Goal: Communication & Community: Answer question/provide support

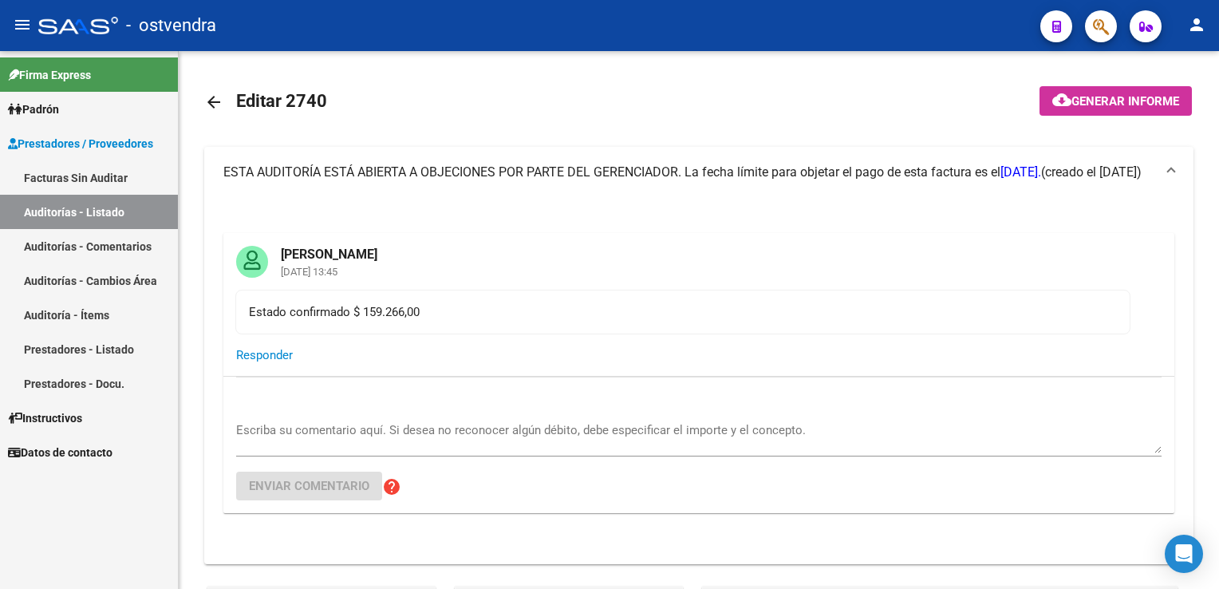
click at [88, 314] on link "Auditoría - Ítems" at bounding box center [89, 315] width 178 height 34
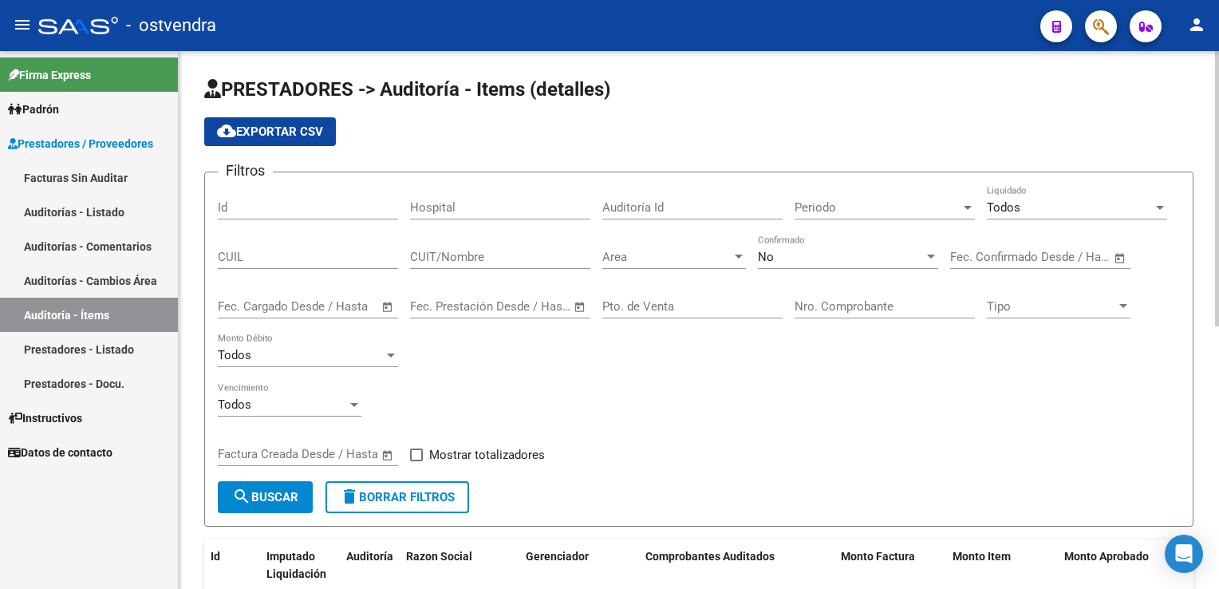
click at [731, 257] on div at bounding box center [738, 256] width 14 height 13
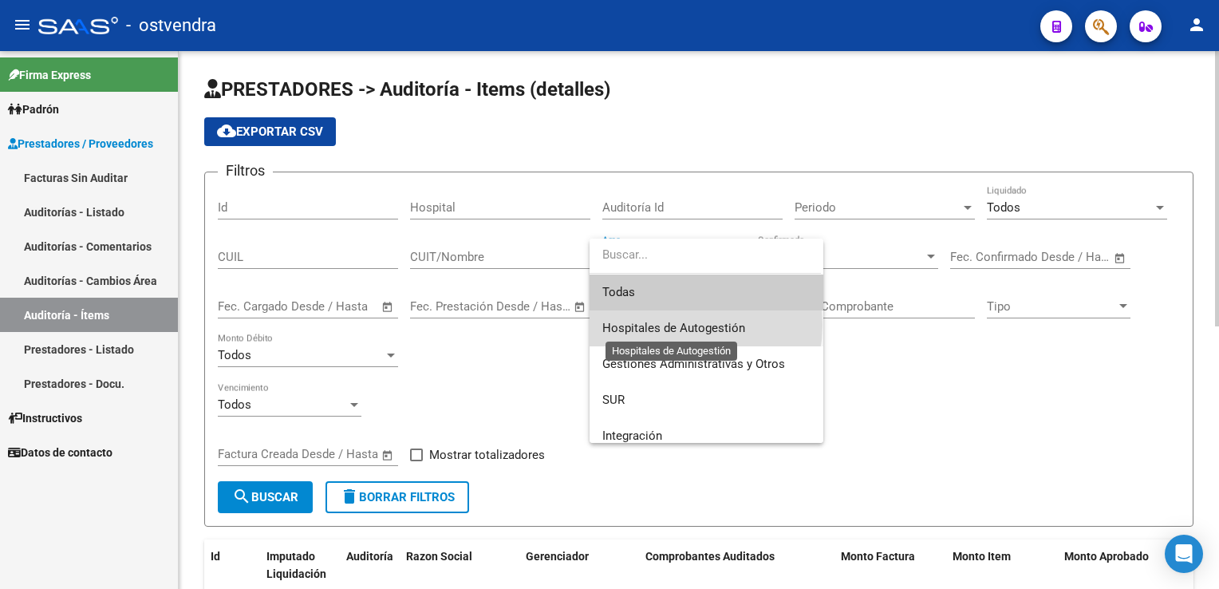
drag, startPoint x: 679, startPoint y: 325, endPoint x: 687, endPoint y: 321, distance: 8.6
click at [684, 322] on span "Hospitales de Autogestión" at bounding box center [673, 328] width 143 height 14
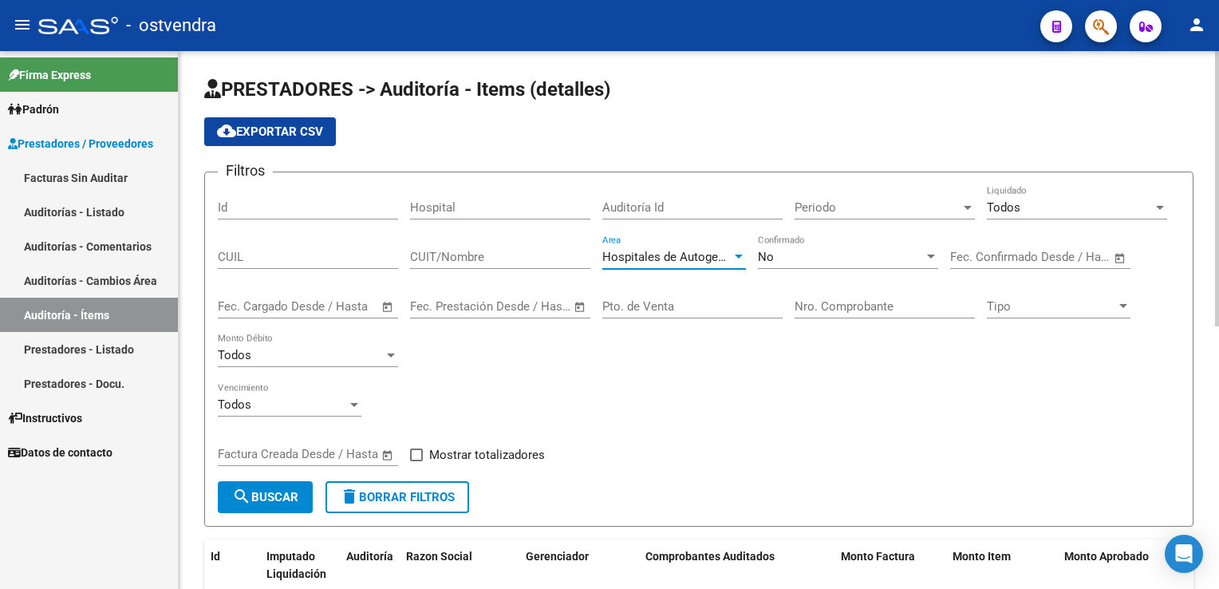
drag, startPoint x: 687, startPoint y: 321, endPoint x: 915, endPoint y: 295, distance: 229.6
click at [915, 295] on div "Nro. Comprobante" at bounding box center [884, 301] width 180 height 34
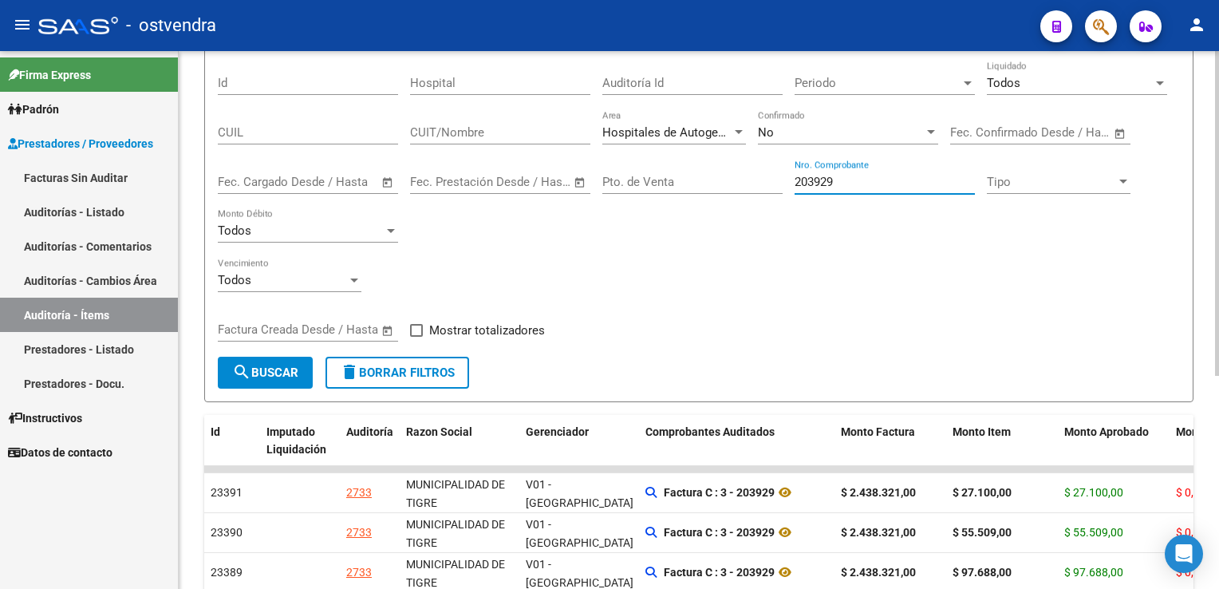
scroll to position [239, 0]
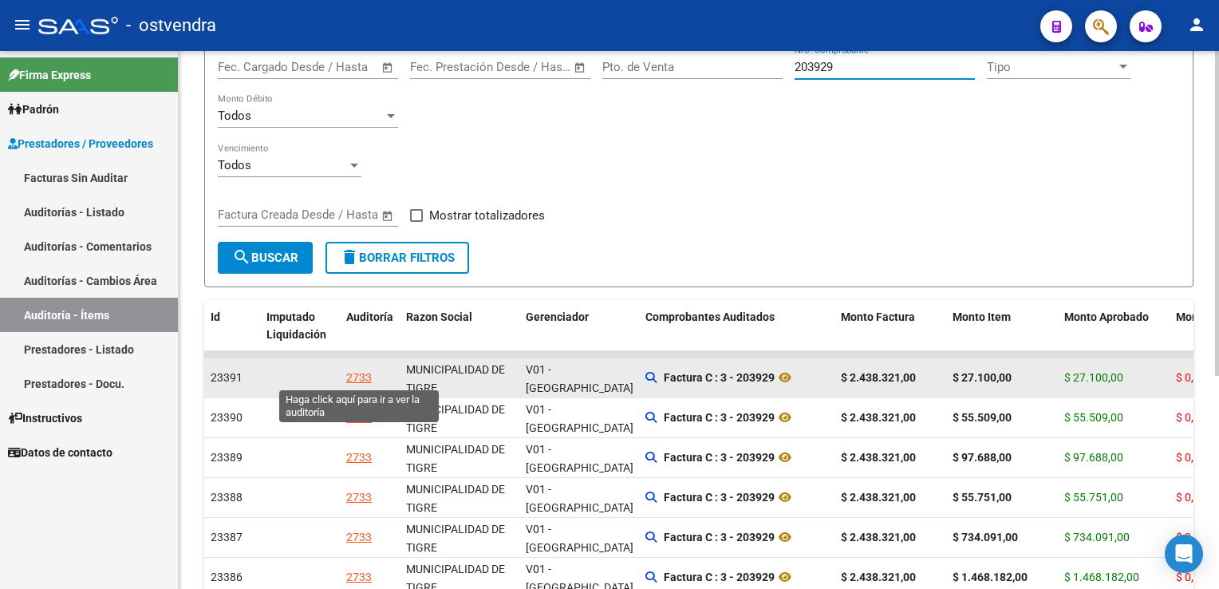
type input "203929"
click at [367, 379] on div "2733" at bounding box center [359, 378] width 26 height 18
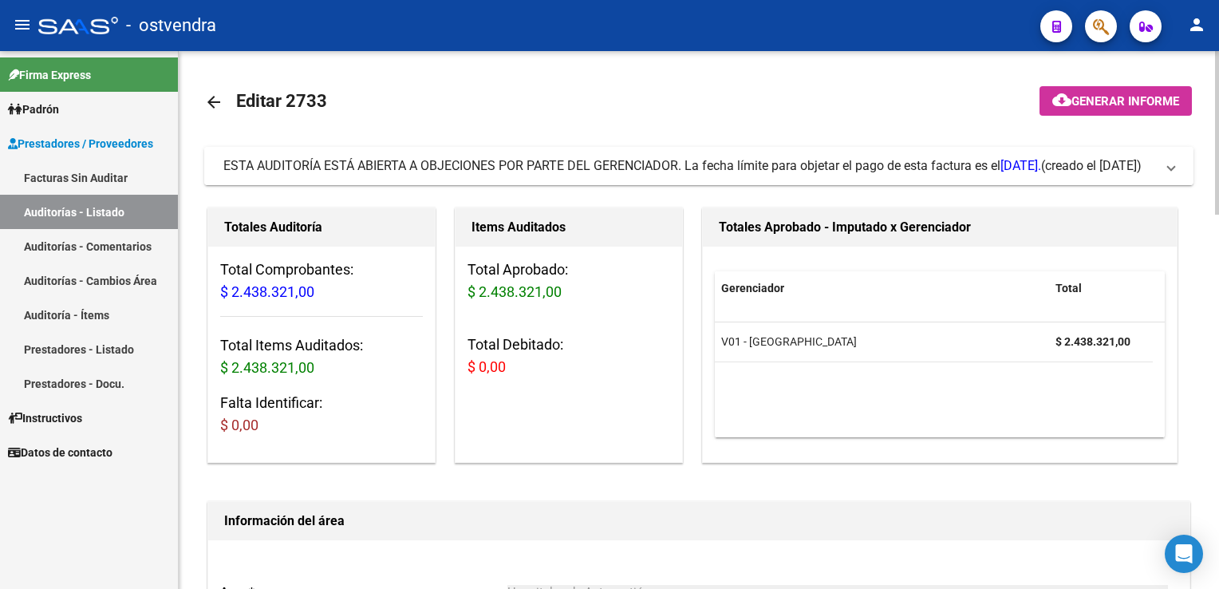
click at [1177, 171] on mat-expansion-panel-header "ESTA AUDITORÍA ESTÁ ABIERTA A OBJECIONES POR PARTE DEL GERENCIADOR. La fecha lí…" at bounding box center [698, 166] width 989 height 38
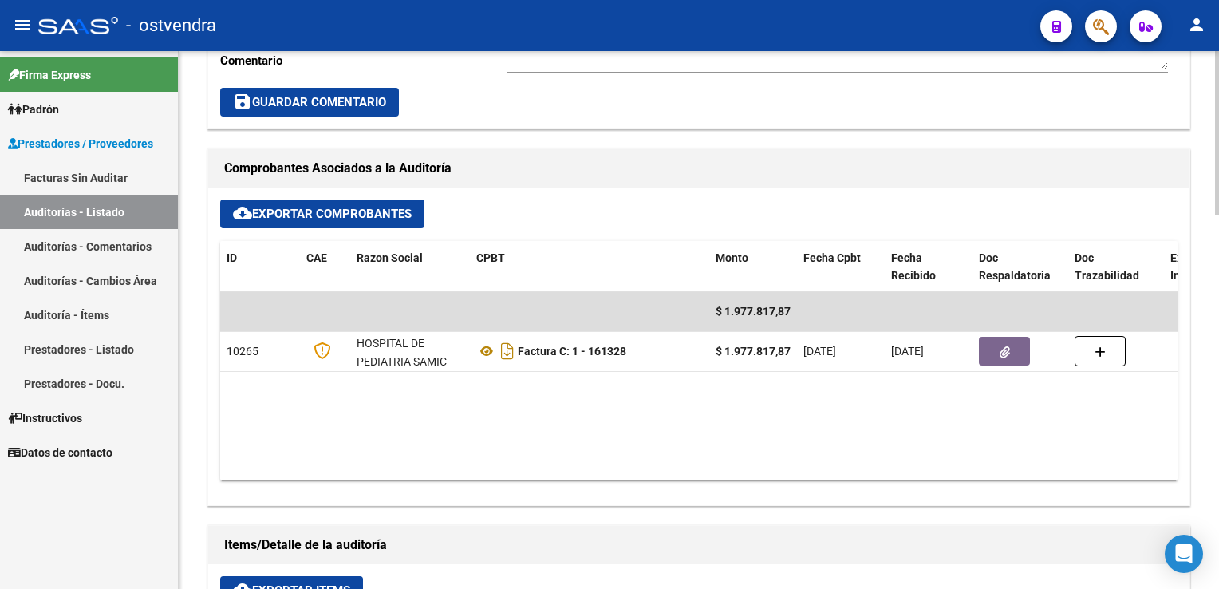
scroll to position [399, 0]
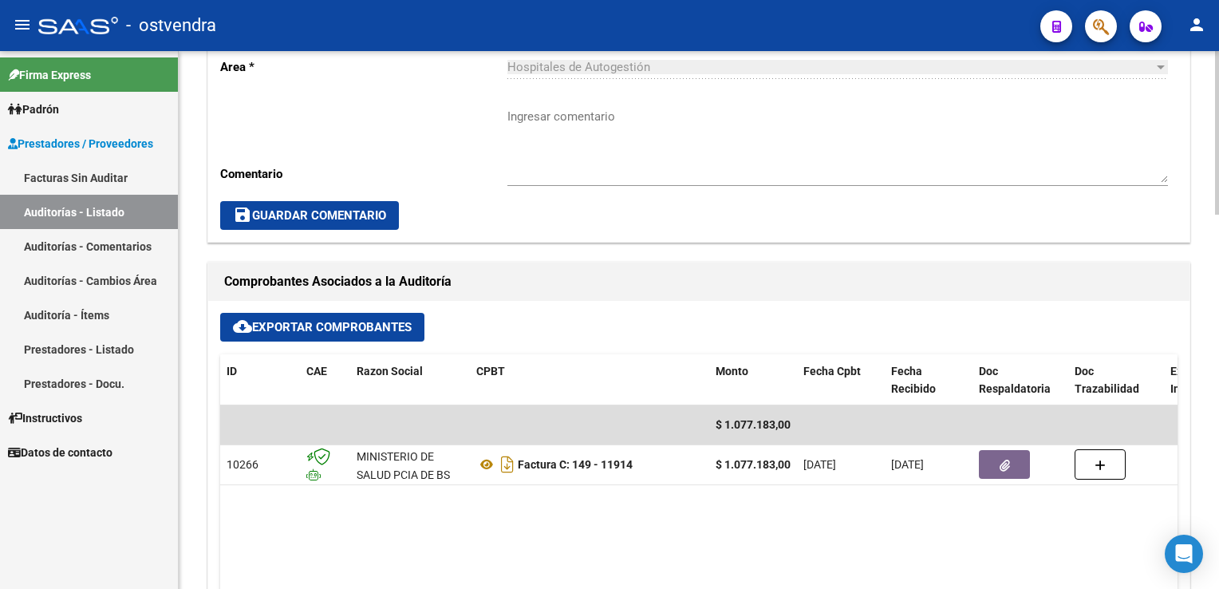
scroll to position [479, 0]
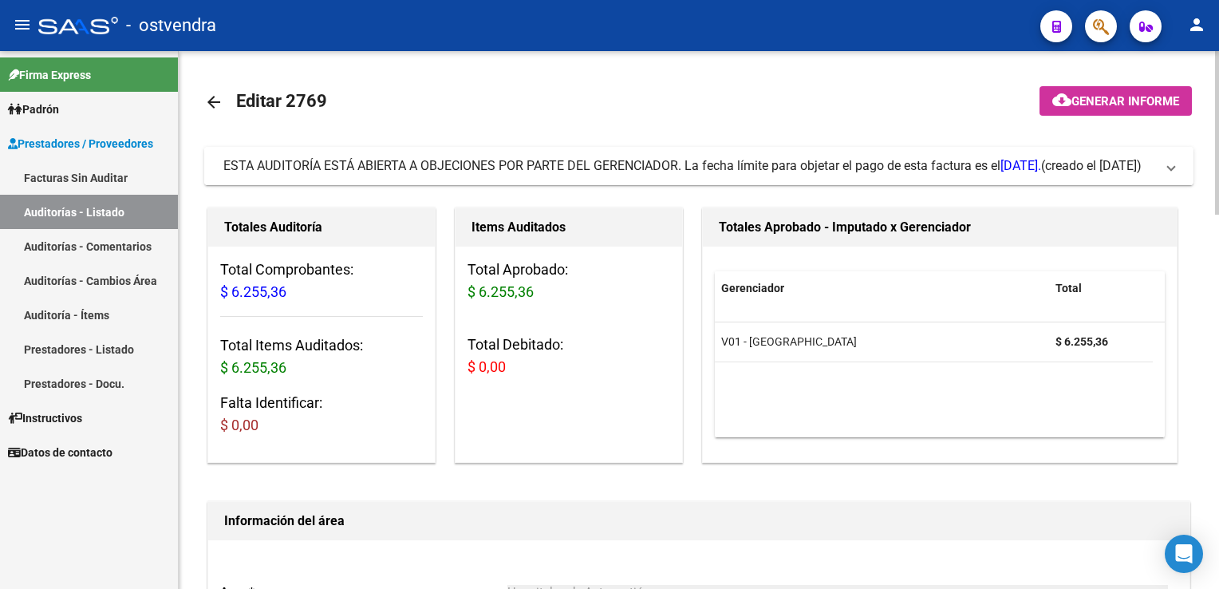
click at [1165, 164] on span "ESTA AUDITORÍA ESTÁ ABIERTA A OBJECIONES POR PARTE DEL GERENCIADOR. La fecha lí…" at bounding box center [695, 166] width 944 height 18
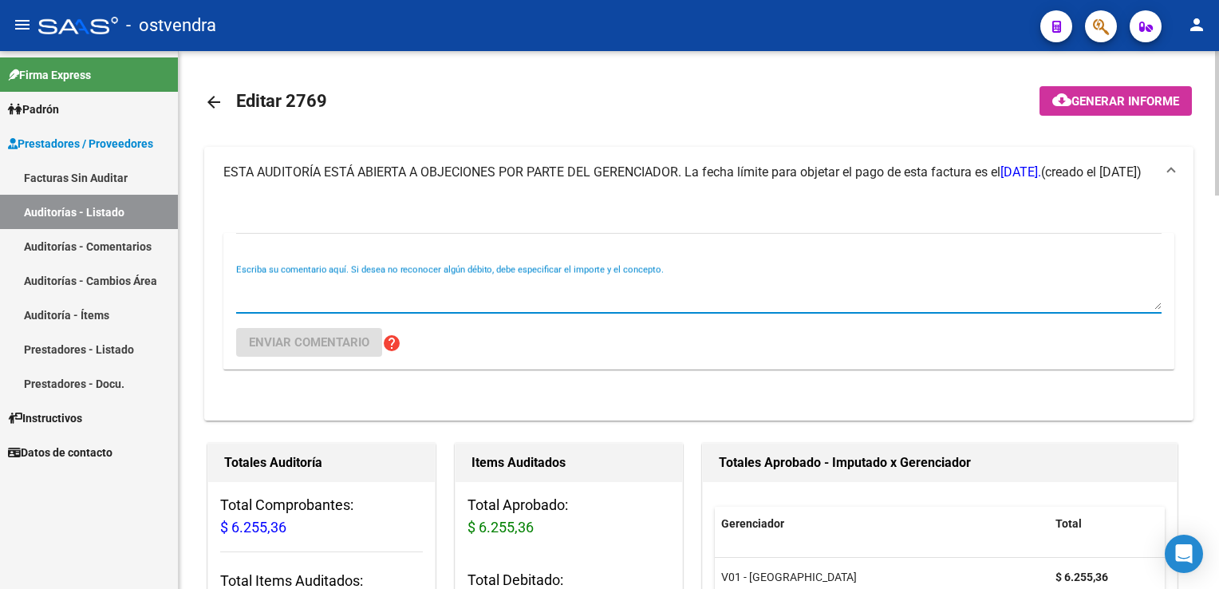
click at [345, 286] on textarea "Escriba su comentario aquí. Si desea no reconocer algún débito, debe especifica…" at bounding box center [698, 294] width 925 height 32
type textarea "Estado confirmado $ 6.255,36"
click at [317, 343] on span "Enviar comentario" at bounding box center [309, 342] width 120 height 14
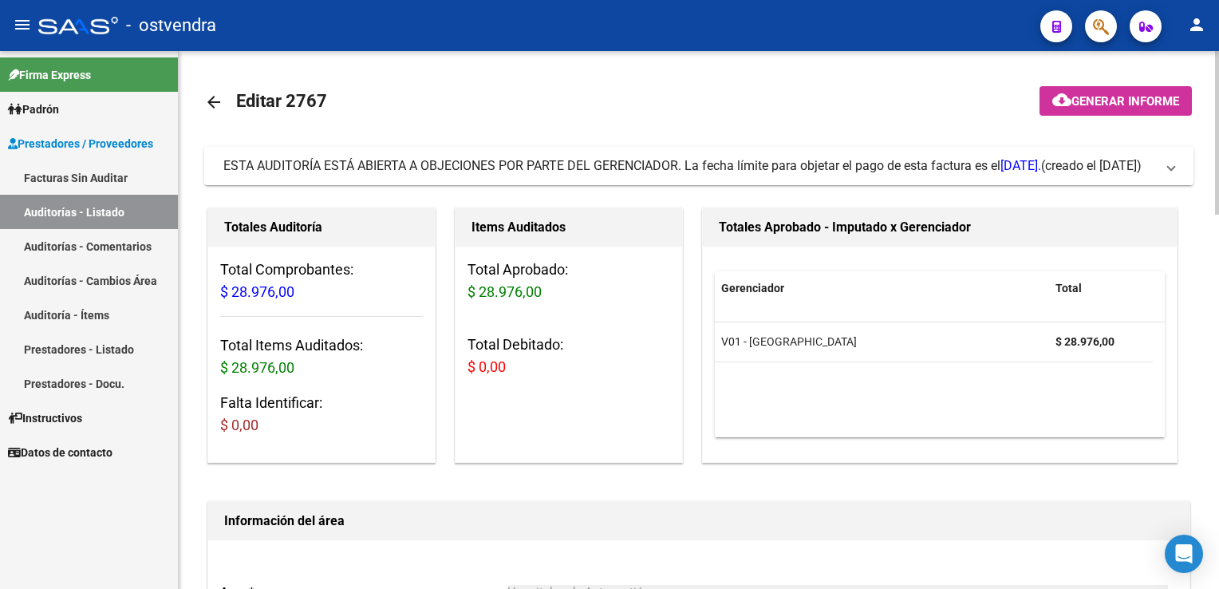
click at [1168, 165] on span at bounding box center [1171, 166] width 6 height 18
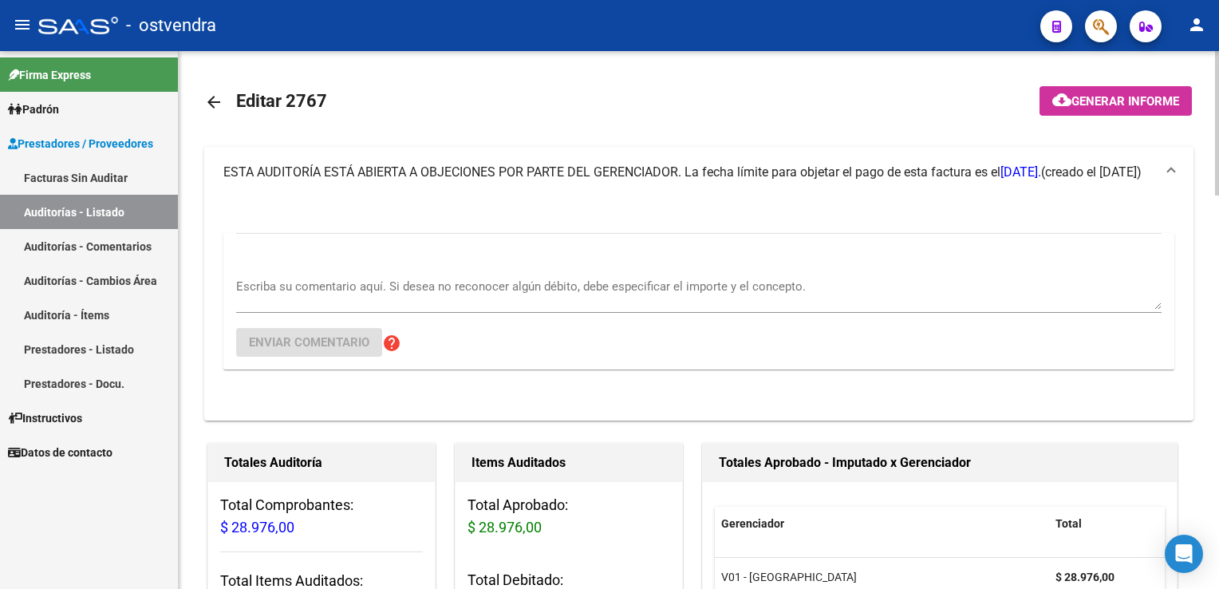
click at [368, 279] on textarea "Escriba su comentario aquí. Si desea no reconocer algún débito, debe especifica…" at bounding box center [698, 294] width 925 height 32
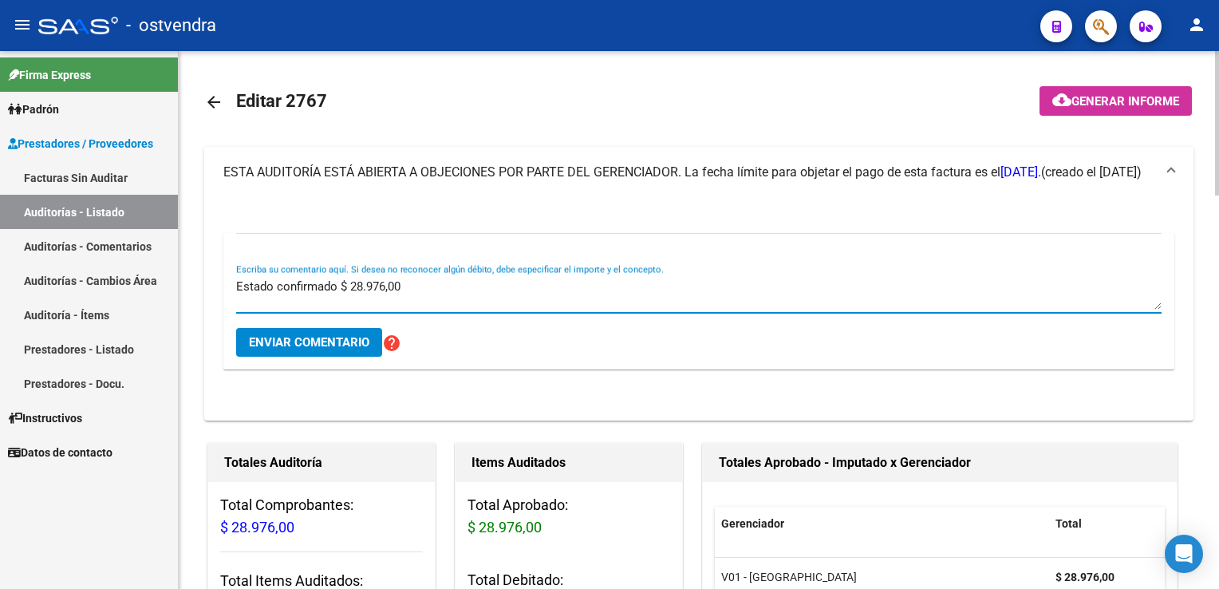
type textarea "Estado confirmado $ 28.976,00"
click at [341, 346] on span "Enviar comentario" at bounding box center [309, 342] width 120 height 14
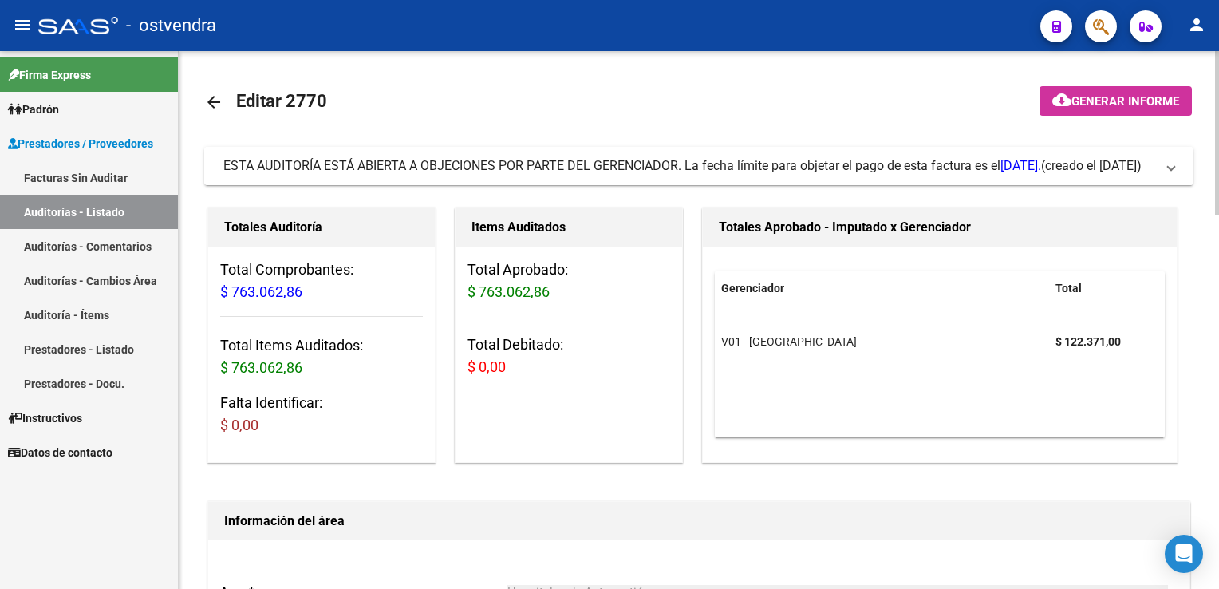
click at [1179, 173] on mat-expansion-panel-header "ESTA AUDITORÍA ESTÁ ABIERTA A OBJECIONES POR PARTE DEL GERENCIADOR. La fecha lí…" at bounding box center [698, 166] width 989 height 38
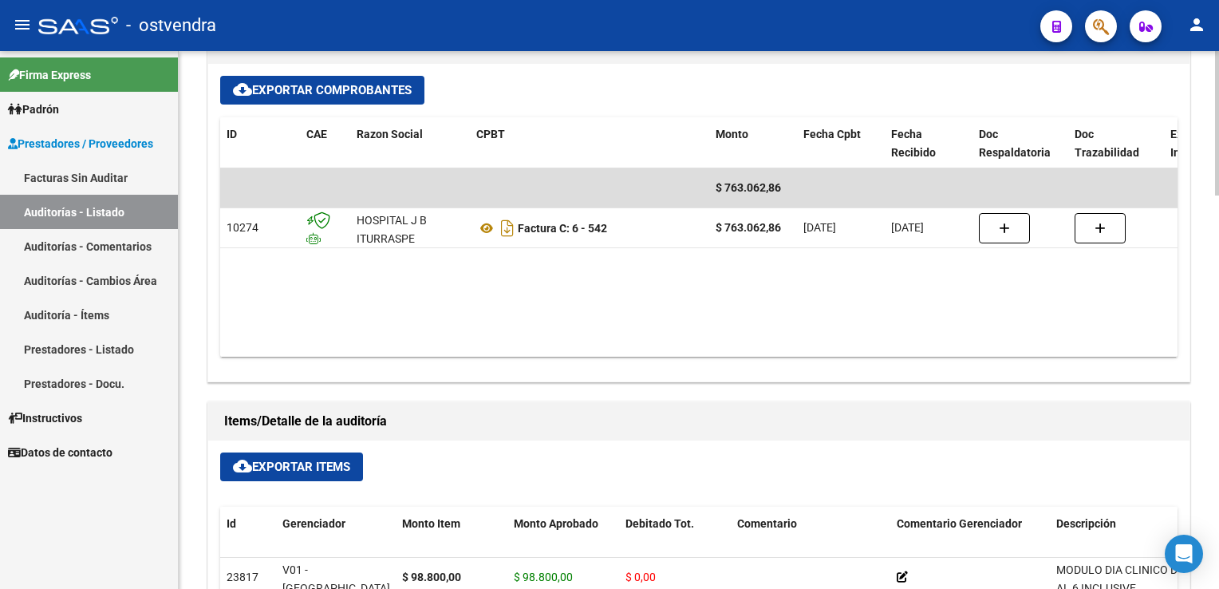
scroll to position [798, 0]
